Goal: Information Seeking & Learning: Learn about a topic

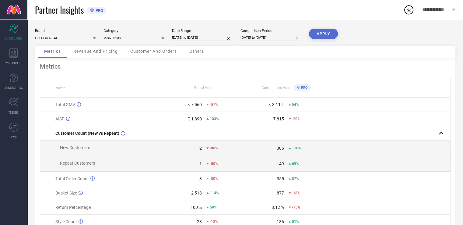
click at [165, 39] on div "Brand OG FOR REAL Category Men-Tshirts Date Range [DATE] to [DATE] Comparison P…" at bounding box center [245, 37] width 421 height 17
click at [162, 39] on icon at bounding box center [162, 38] width 3 height 3
click at [141, 35] on input at bounding box center [134, 38] width 61 height 6
click at [177, 43] on div "Brand OG FOR REAL Category Men-Tshirts All Date Range [DATE] to [DATE] Comparis…" at bounding box center [245, 37] width 421 height 17
click at [164, 39] on icon at bounding box center [162, 38] width 3 height 3
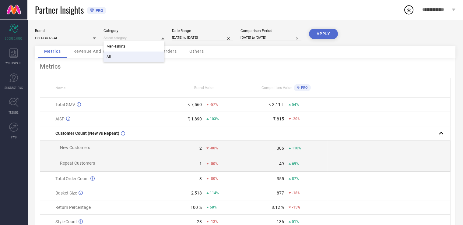
click at [152, 58] on div "All" at bounding box center [134, 56] width 61 height 10
click at [321, 33] on button "APPLY" at bounding box center [323, 34] width 29 height 10
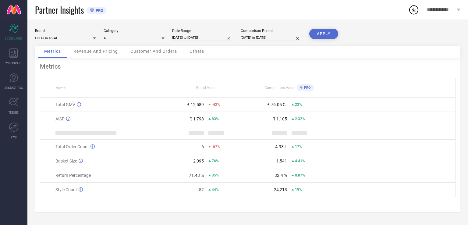
click at [165, 37] on div "Brand OG FOR REAL Category All Date Range [DATE] to [DATE] Comparison Period [D…" at bounding box center [247, 37] width 425 height 17
click at [163, 39] on icon at bounding box center [162, 38] width 3 height 2
click at [157, 46] on div "All" at bounding box center [134, 46] width 61 height 10
drag, startPoint x: 125, startPoint y: 53, endPoint x: 120, endPoint y: 53, distance: 4.3
click at [124, 53] on div "Customer And Orders" at bounding box center [153, 52] width 59 height 12
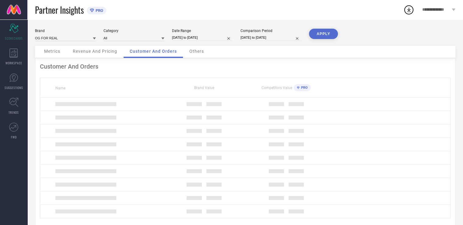
click at [117, 53] on span "Revenue And Pricing" at bounding box center [95, 51] width 44 height 5
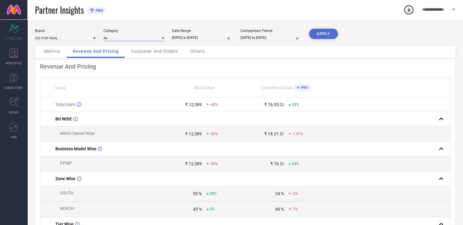
click at [154, 36] on input at bounding box center [134, 38] width 61 height 6
click at [152, 55] on div "Men-Tshirts" at bounding box center [134, 56] width 61 height 10
